Goal: Information Seeking & Learning: Learn about a topic

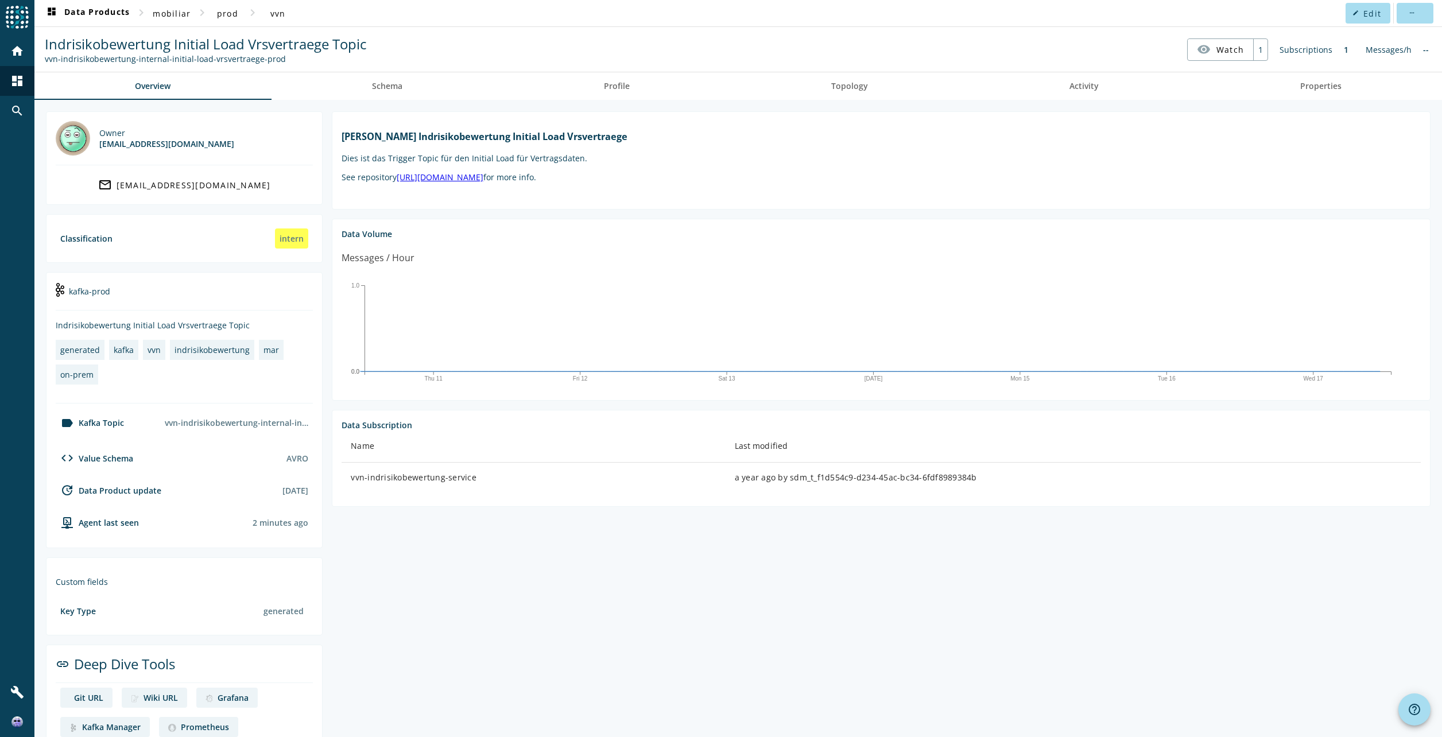
click at [1379, 51] on div "Messages/h" at bounding box center [1388, 49] width 57 height 22
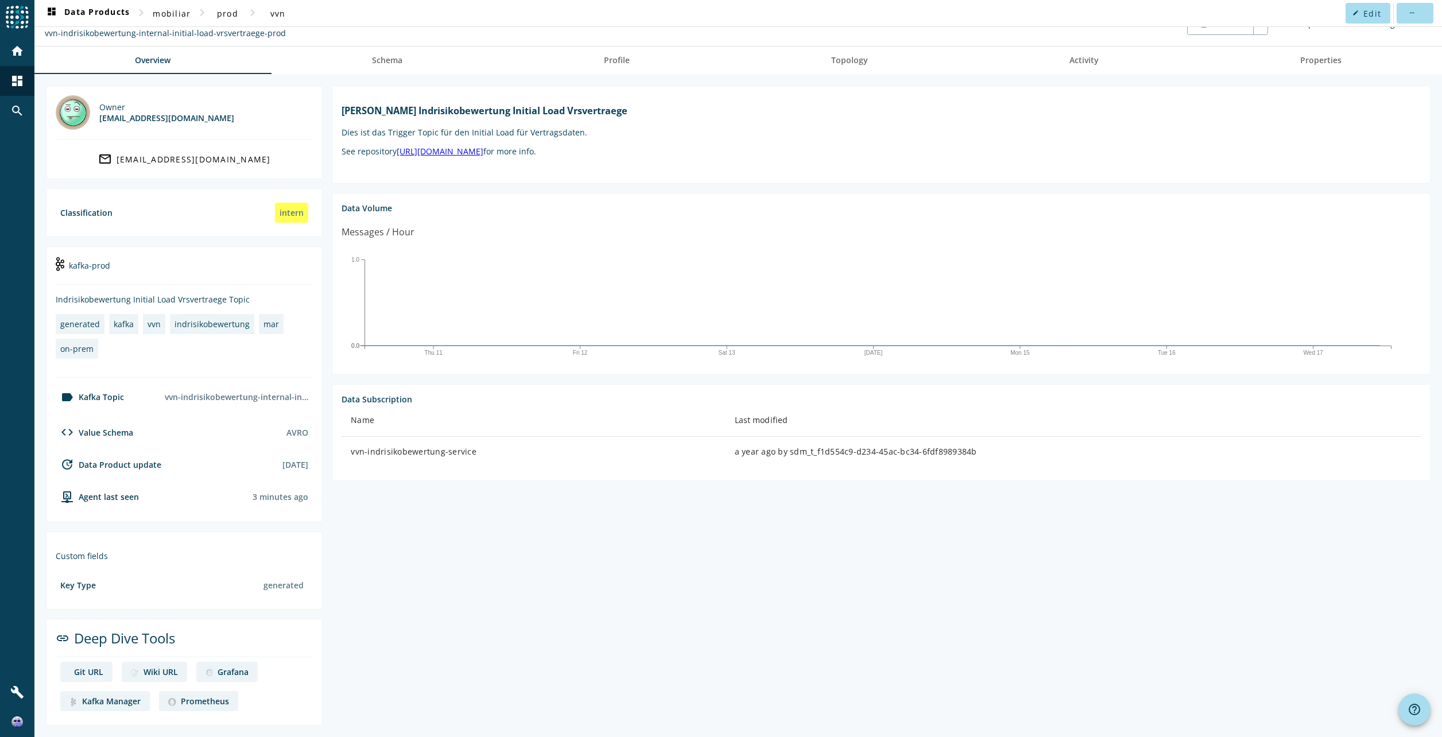
click at [381, 205] on div "Data Volume" at bounding box center [881, 208] width 1079 height 11
click at [1076, 61] on span "Activity" at bounding box center [1083, 60] width 29 height 8
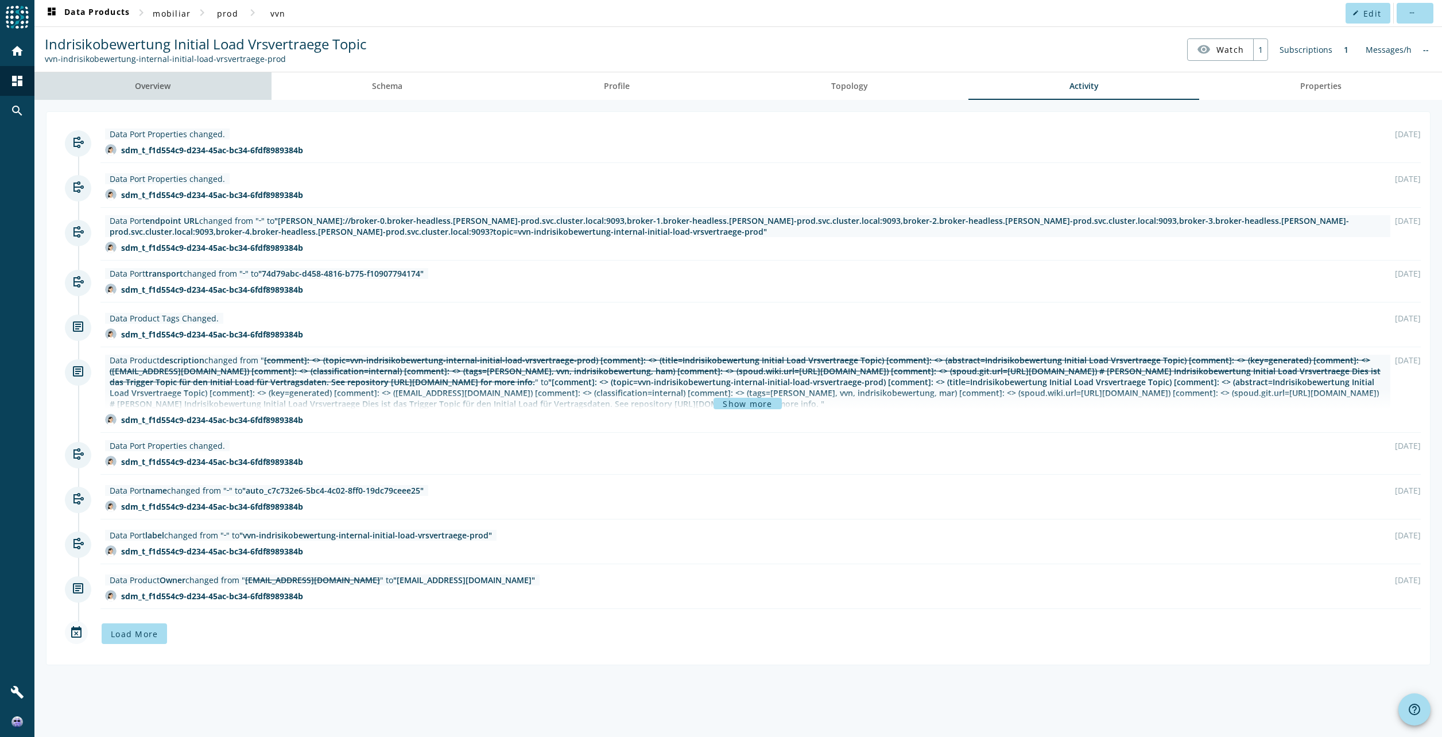
click at [146, 87] on span "Overview" at bounding box center [153, 86] width 36 height 8
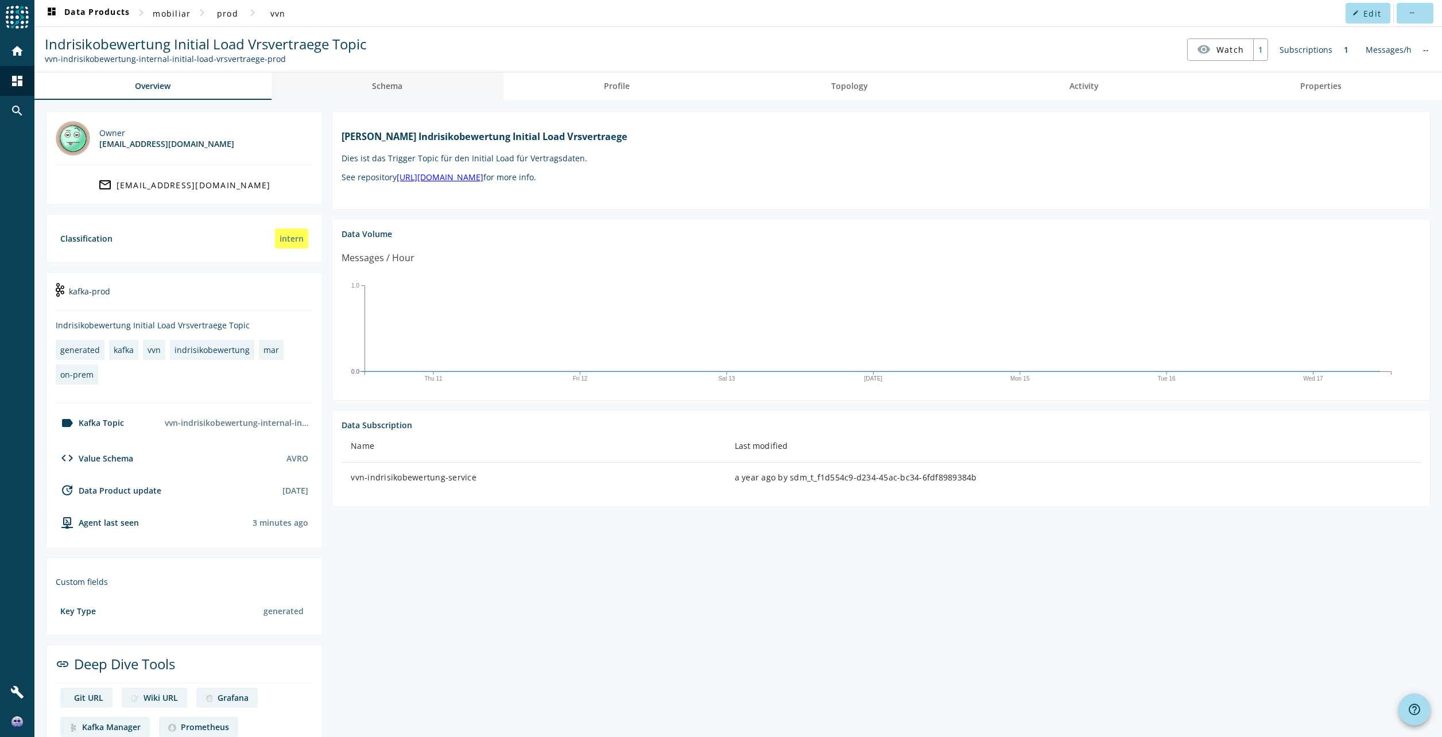
click at [403, 88] on link "Schema" at bounding box center [388, 86] width 232 height 28
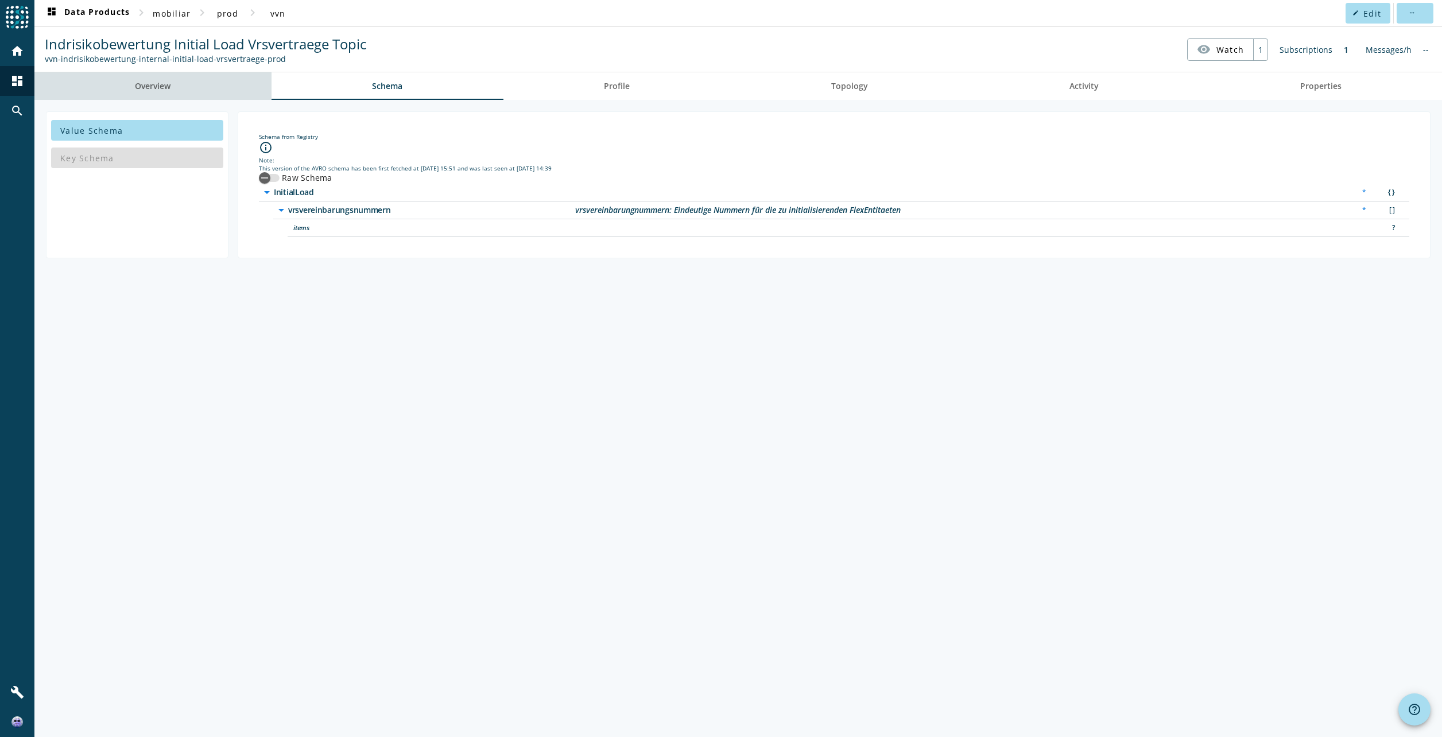
click at [175, 90] on link "Overview" at bounding box center [152, 86] width 237 height 28
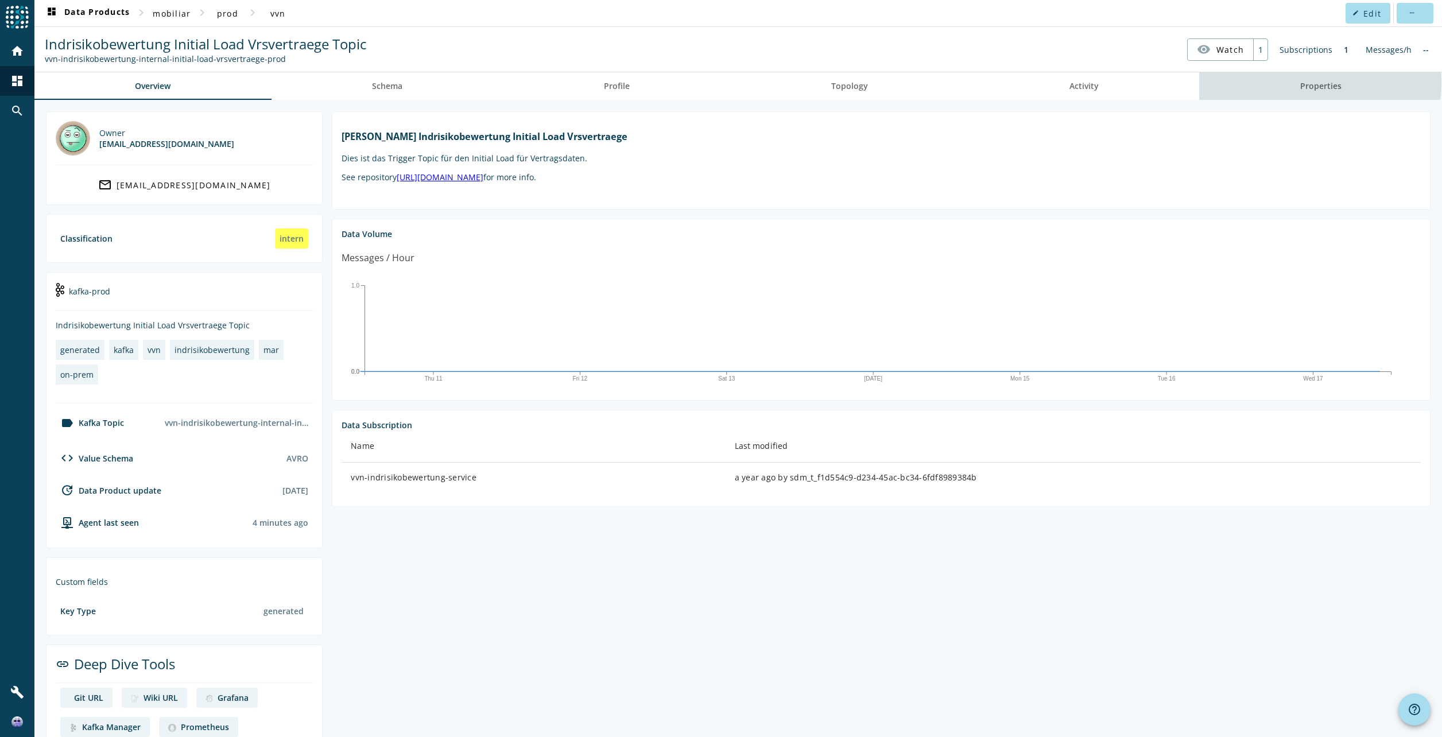
click at [1301, 83] on span "Properties" at bounding box center [1320, 86] width 41 height 8
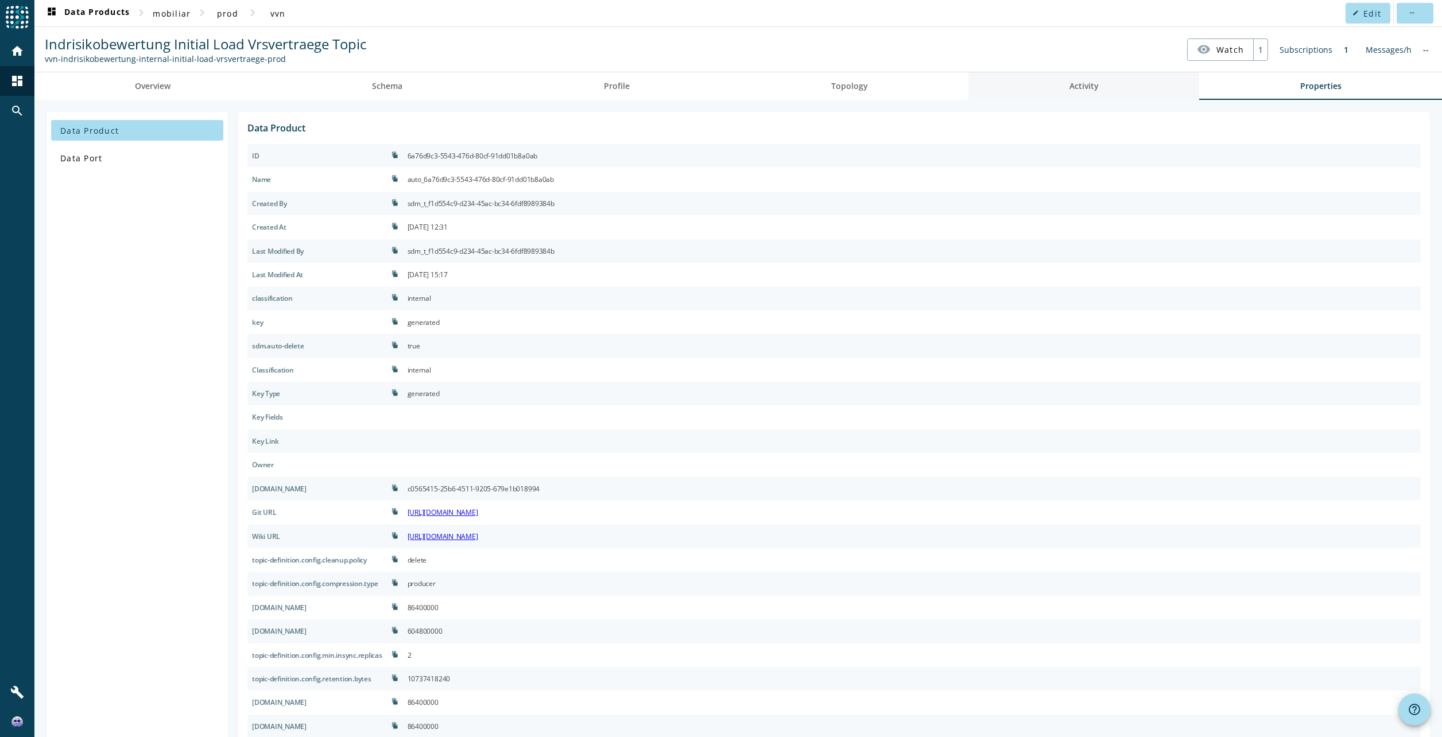
click at [1069, 85] on span "Activity" at bounding box center [1083, 86] width 29 height 8
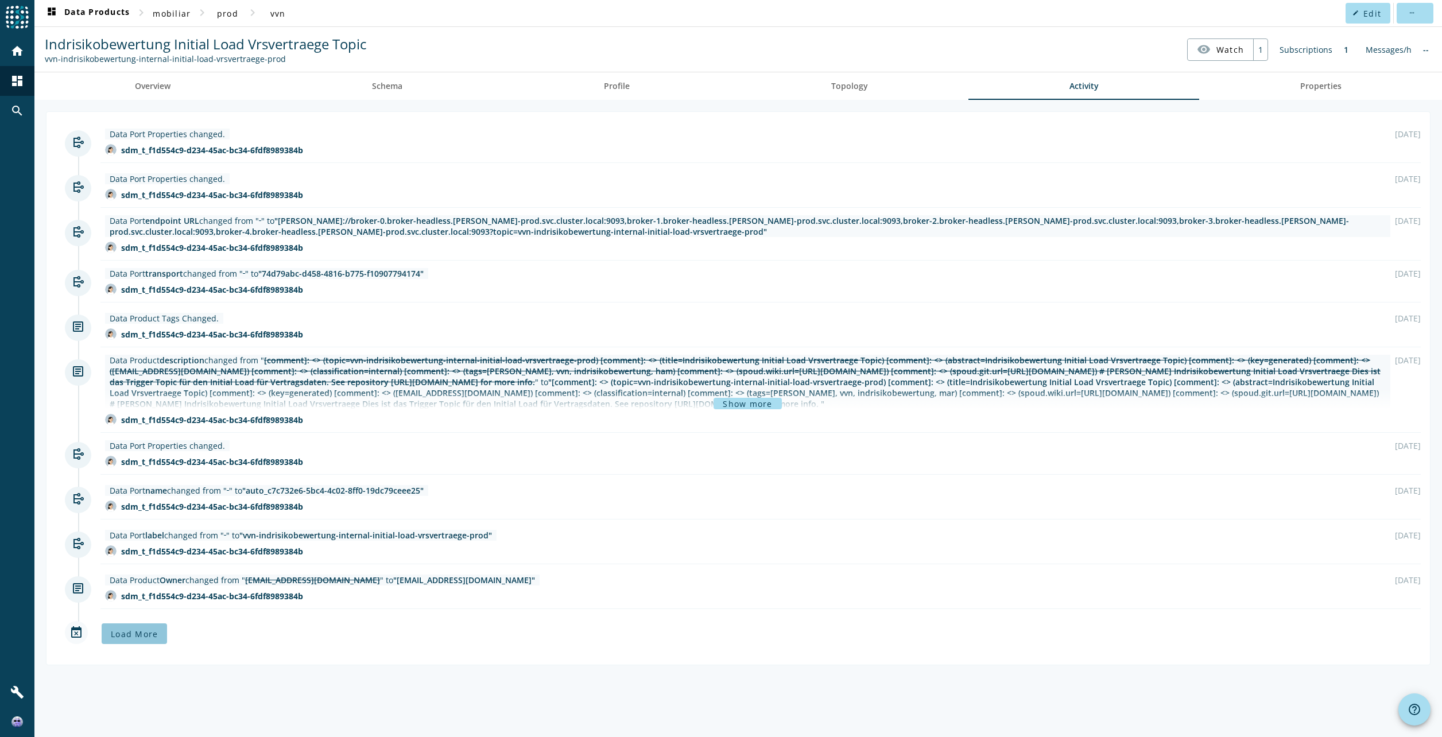
click at [119, 635] on span "Load More" at bounding box center [134, 634] width 47 height 11
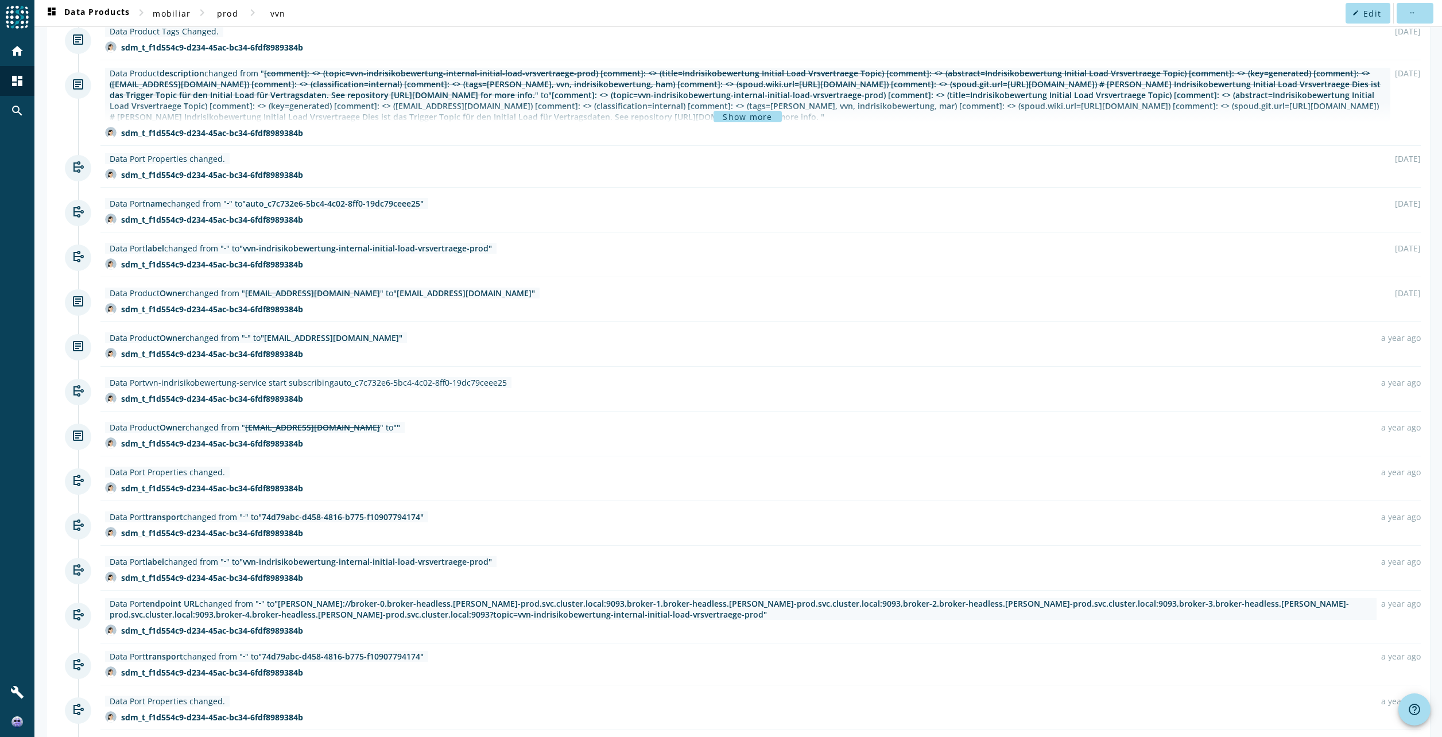
scroll to position [401, 0]
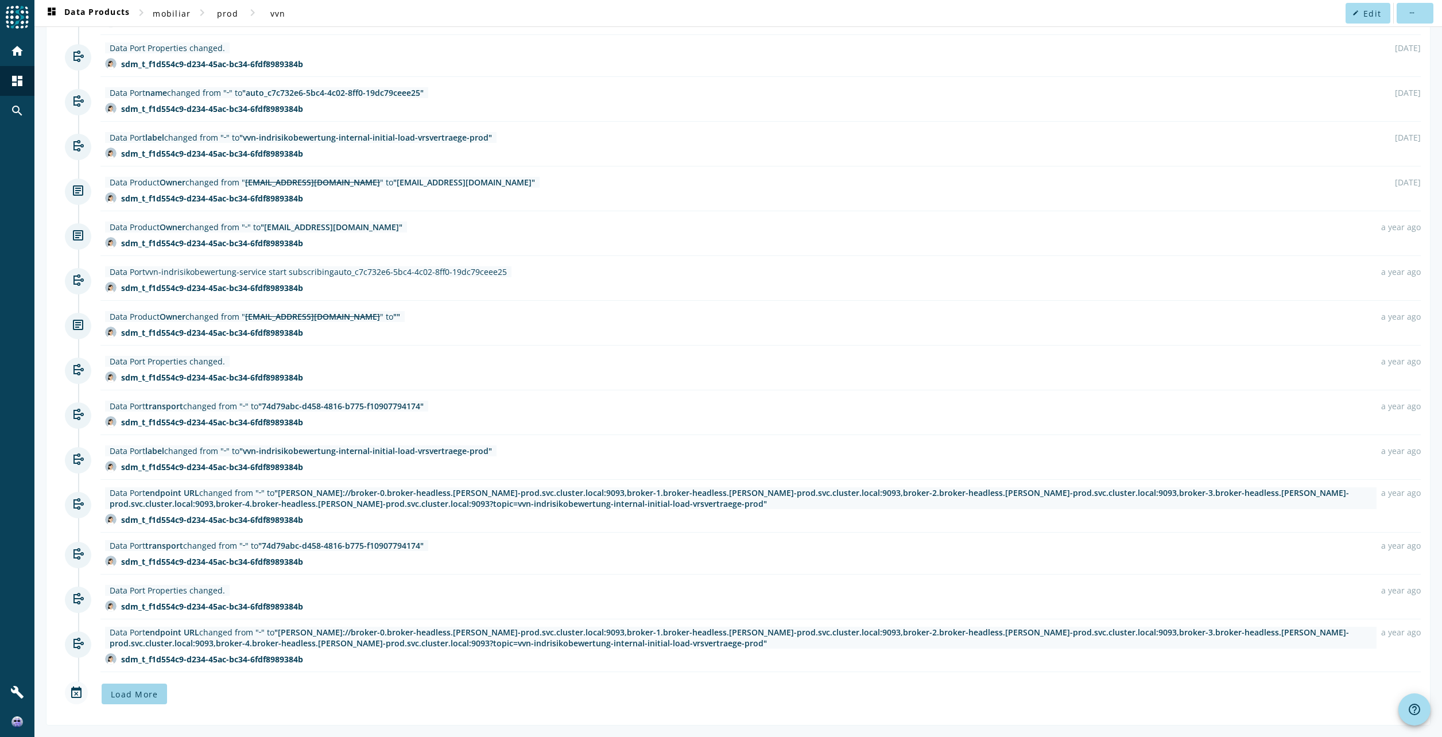
click at [148, 699] on span "Load More" at bounding box center [134, 694] width 47 height 11
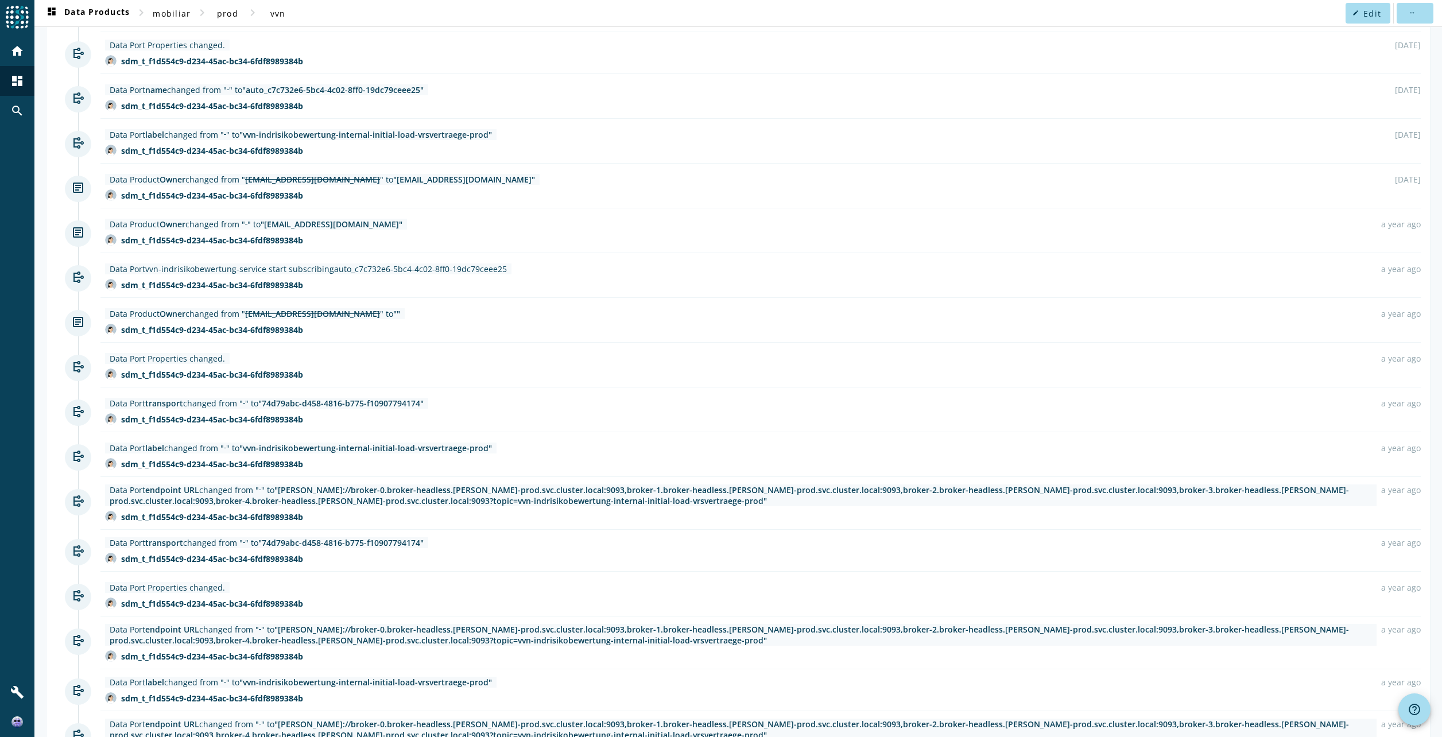
scroll to position [869, 0]
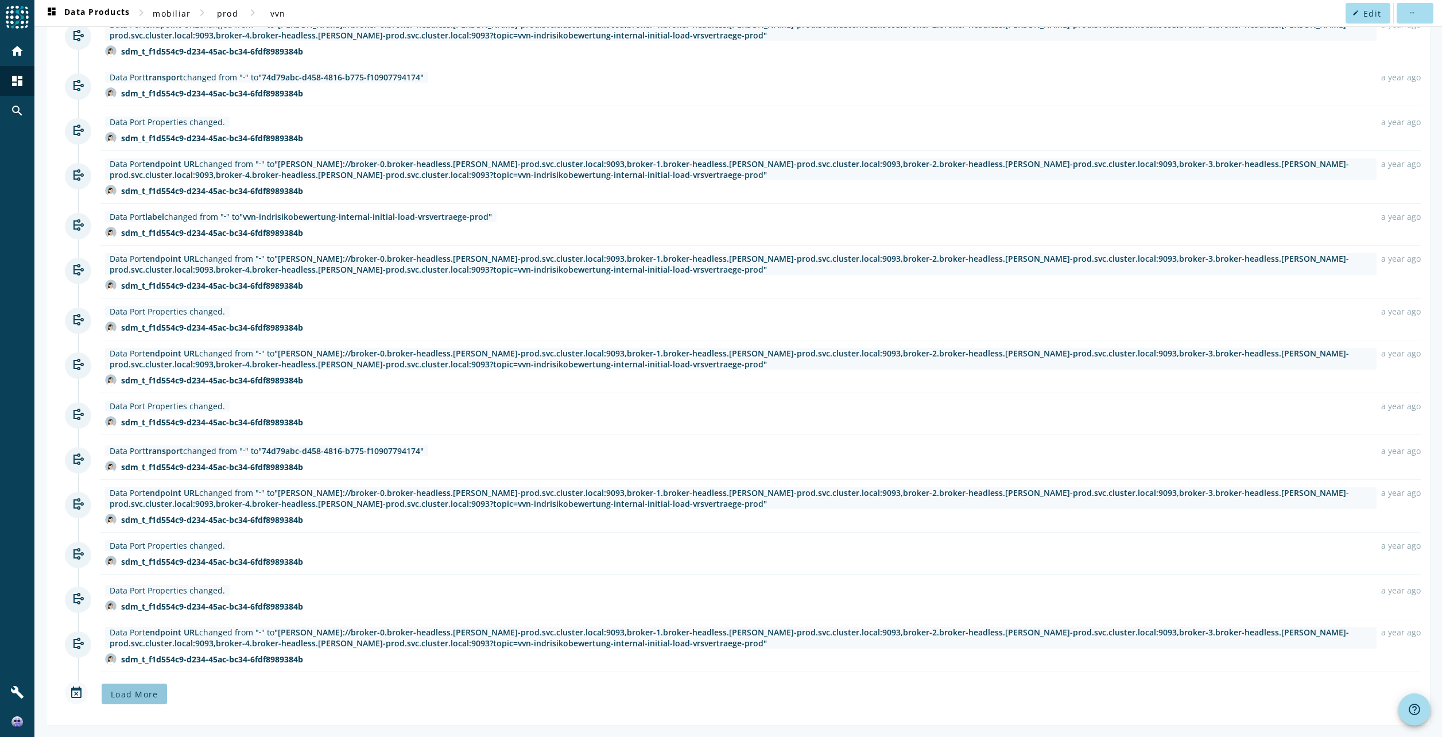
click at [117, 689] on span "Load More" at bounding box center [134, 694] width 47 height 11
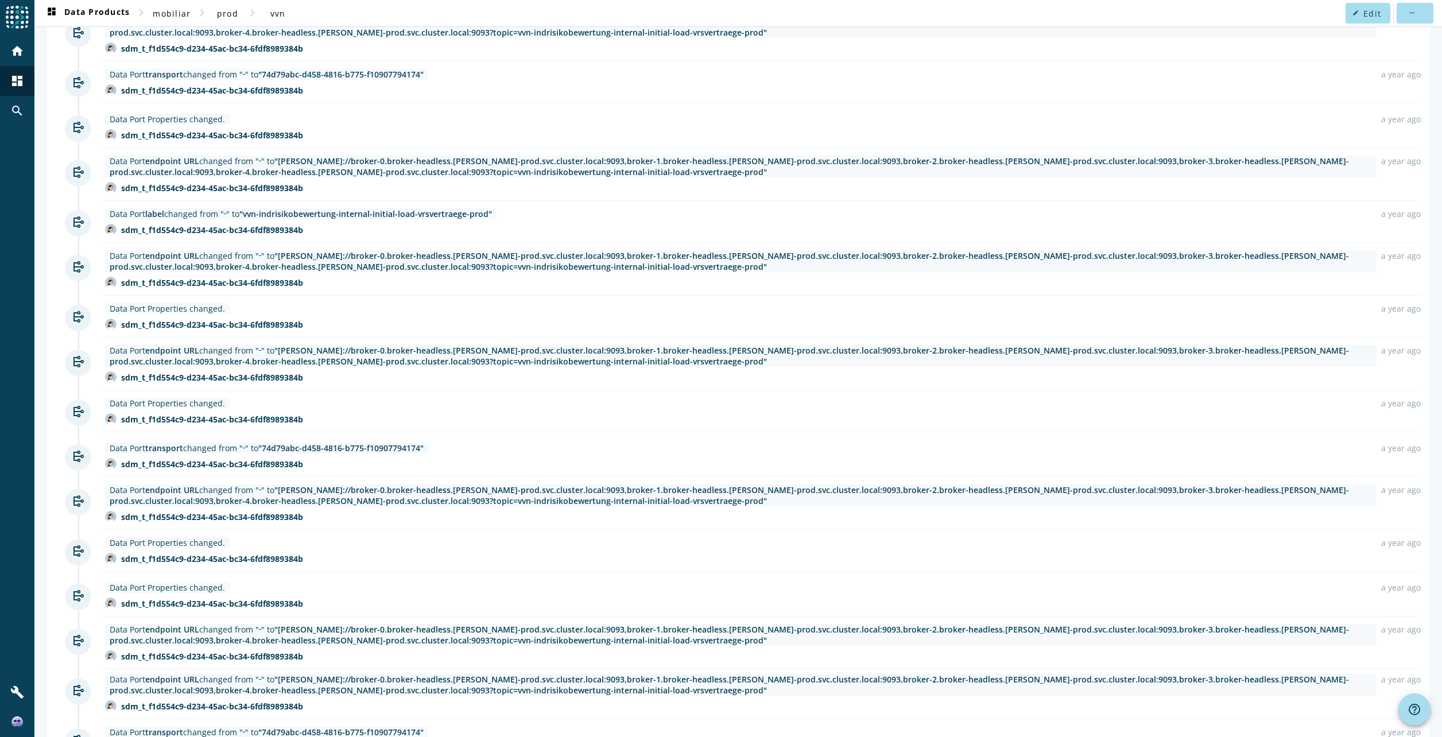
scroll to position [1338, 0]
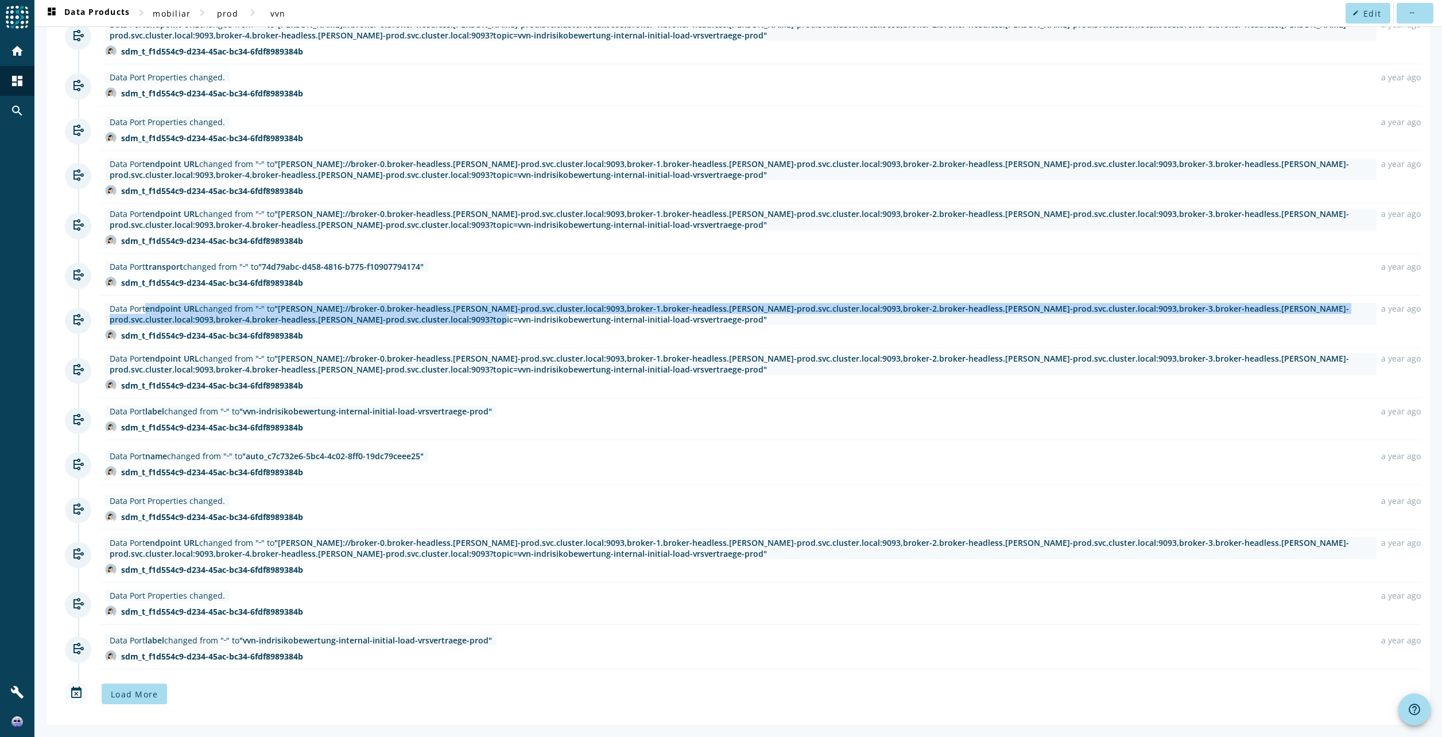
drag, startPoint x: 142, startPoint y: 311, endPoint x: 410, endPoint y: 321, distance: 268.3
click at [410, 321] on div "Data Port endpoint URL changed from " " to "[PERSON_NAME]://broker-0.broker-hea…" at bounding box center [741, 314] width 1262 height 22
click at [154, 695] on span "Load More" at bounding box center [134, 694] width 47 height 11
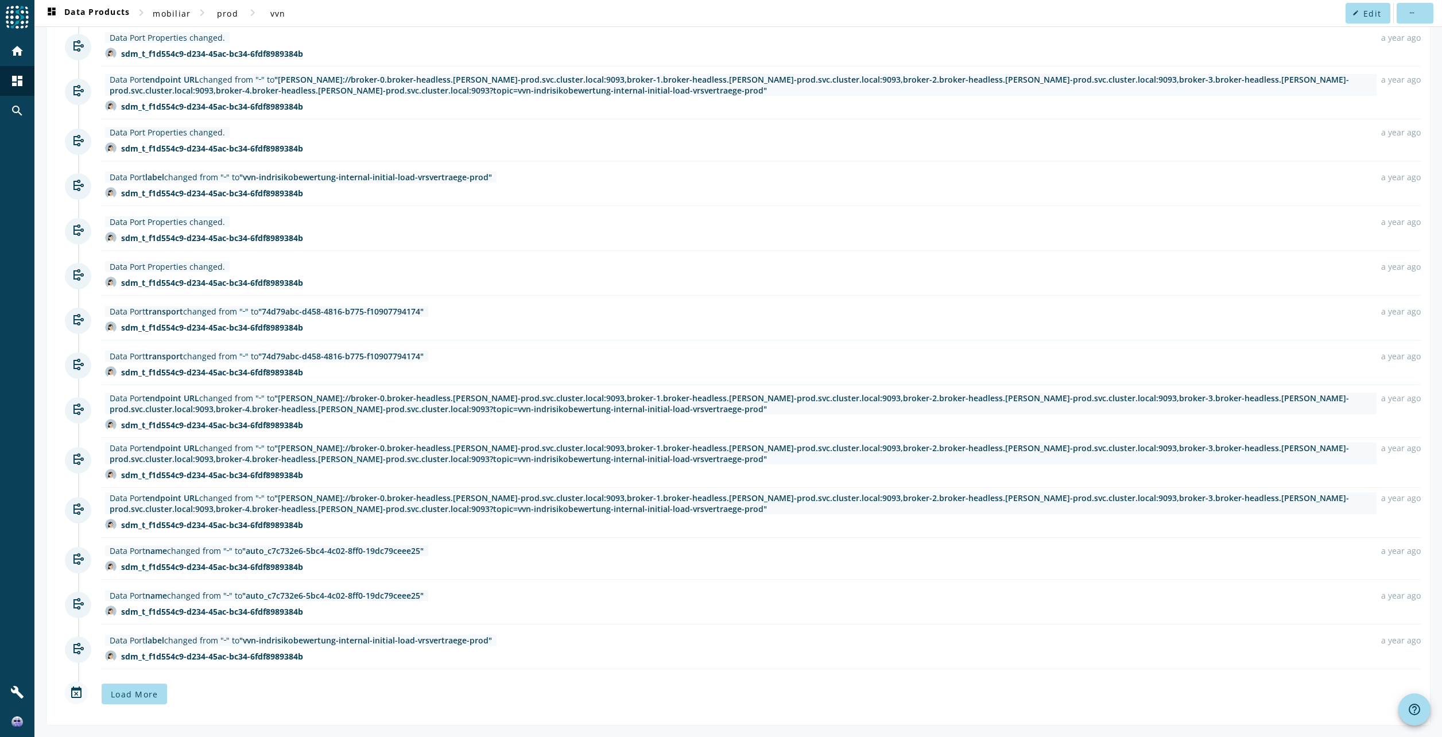
scroll to position [1514, 0]
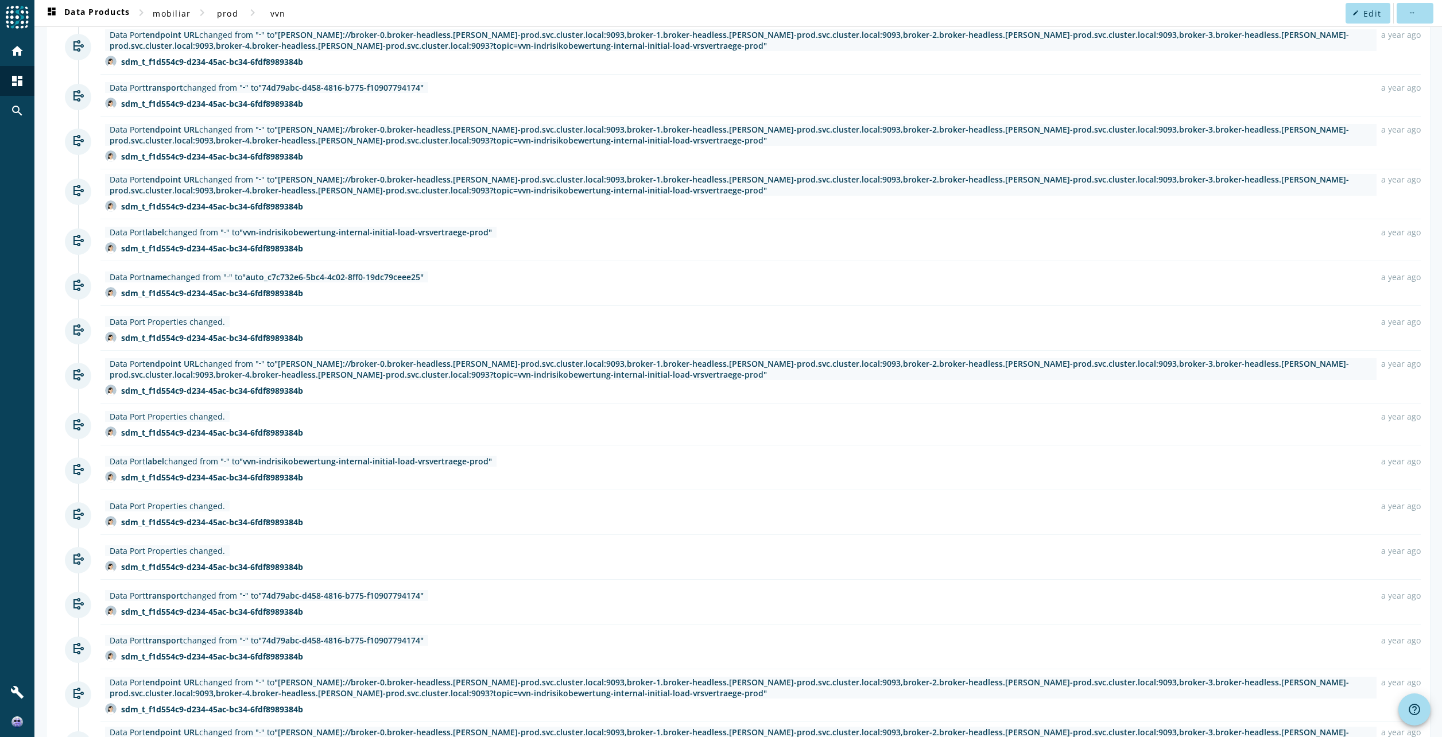
scroll to position [75, 0]
